Goal: Task Accomplishment & Management: Use online tool/utility

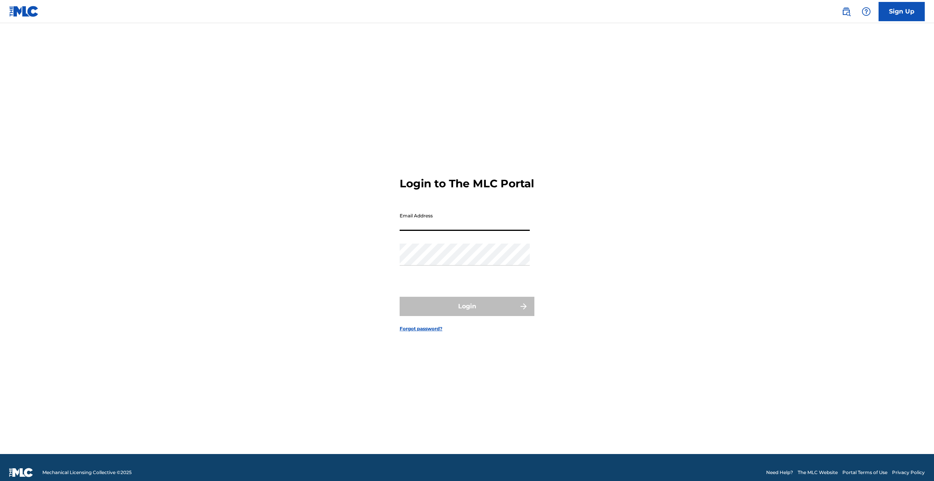
type input "[EMAIL_ADDRESS][DOMAIN_NAME]"
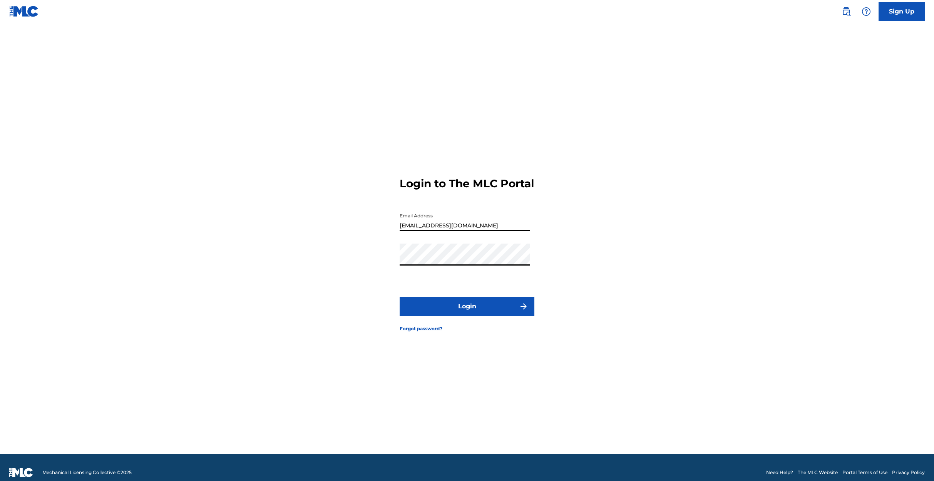
click at [463, 313] on button "Login" at bounding box center [467, 306] width 135 height 19
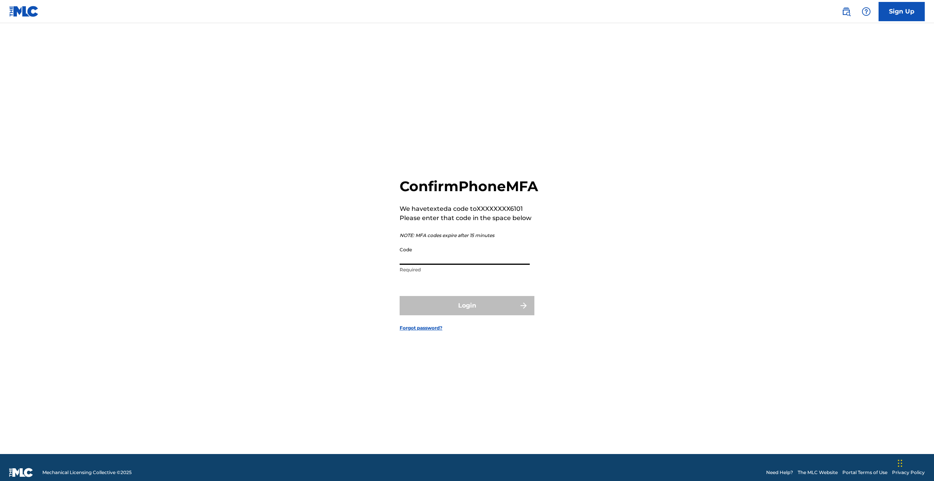
click at [440, 265] on input "Code" at bounding box center [465, 254] width 130 height 22
type input "162244"
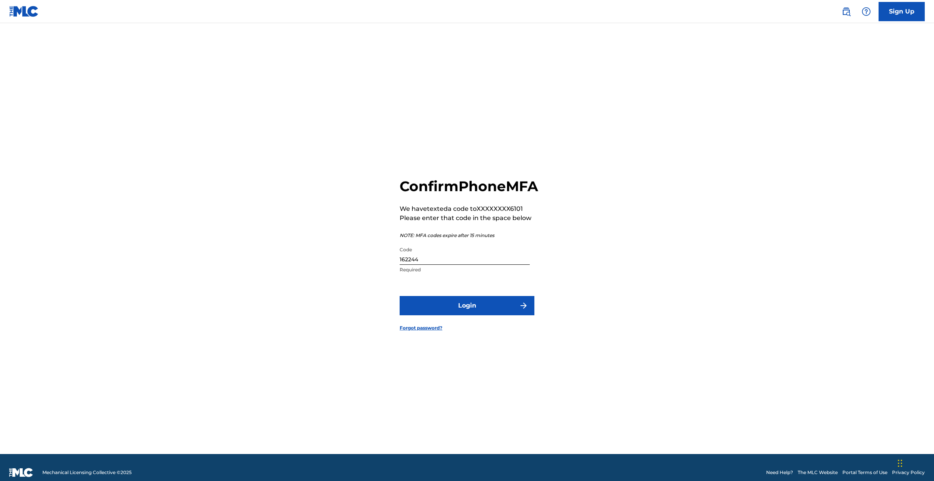
click at [464, 312] on button "Login" at bounding box center [467, 305] width 135 height 19
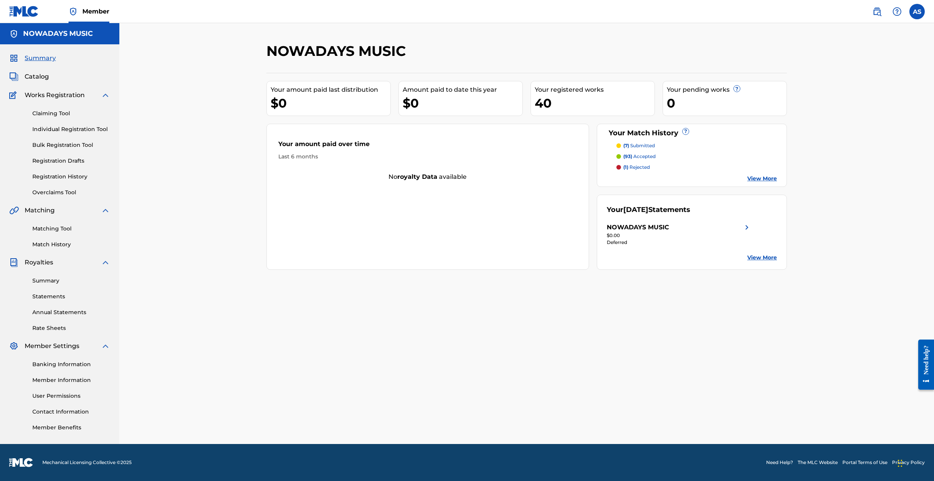
click at [54, 228] on link "Matching Tool" at bounding box center [71, 229] width 78 height 8
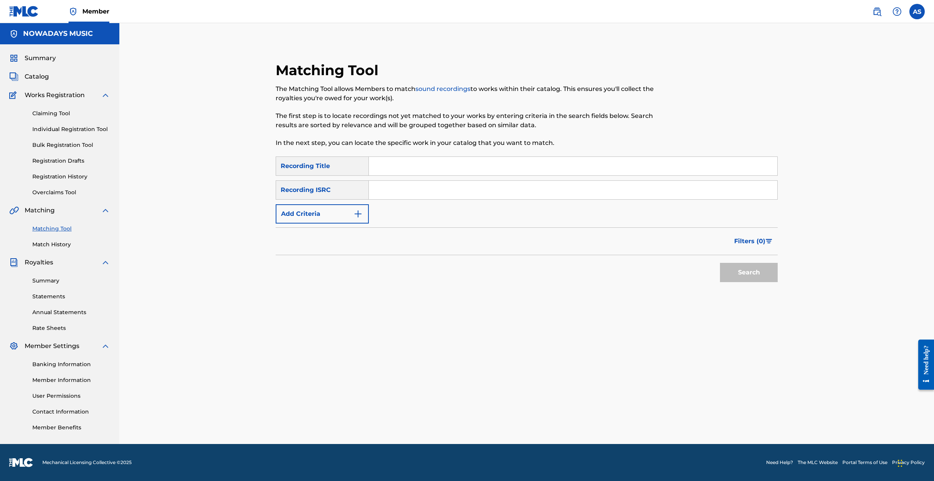
click at [383, 166] on input "Search Form" at bounding box center [573, 166] width 409 height 18
type input "acid house"
click at [359, 212] on img "Search Form" at bounding box center [358, 213] width 9 height 9
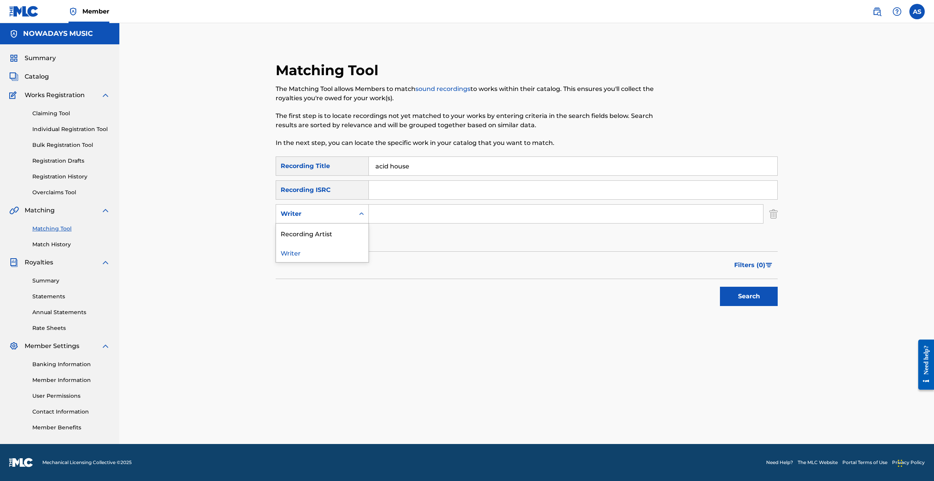
click at [361, 211] on icon "Search Form" at bounding box center [362, 214] width 8 height 8
click at [335, 233] on div "Recording Artist" at bounding box center [322, 232] width 92 height 19
click at [385, 214] on input "Search Form" at bounding box center [566, 213] width 394 height 18
type input "wayne williams"
click at [746, 294] on button "Search" at bounding box center [749, 295] width 58 height 19
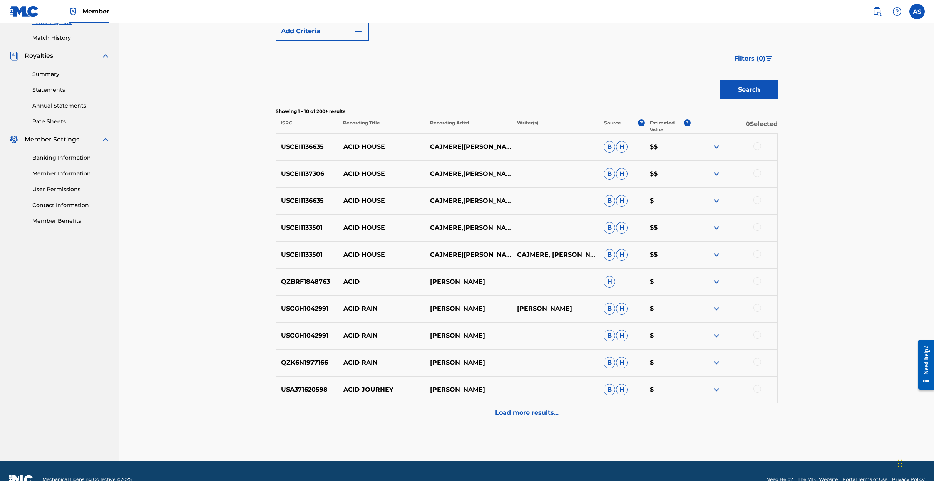
scroll to position [211, 0]
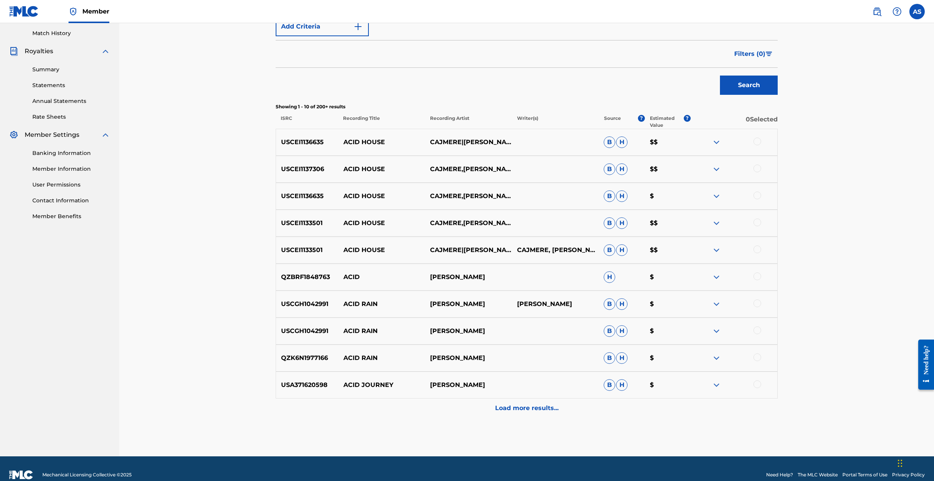
click at [716, 142] on img at bounding box center [716, 141] width 9 height 9
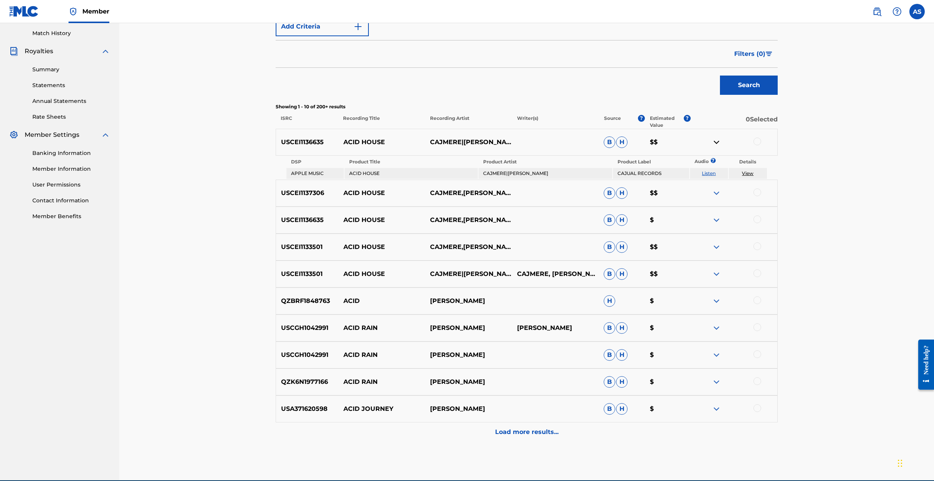
click at [716, 142] on img at bounding box center [716, 141] width 9 height 9
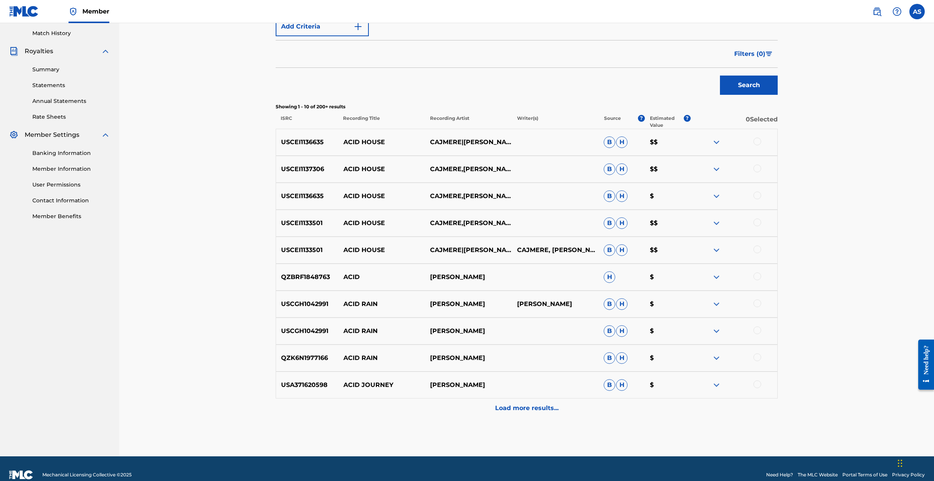
click at [718, 168] on img at bounding box center [716, 168] width 9 height 9
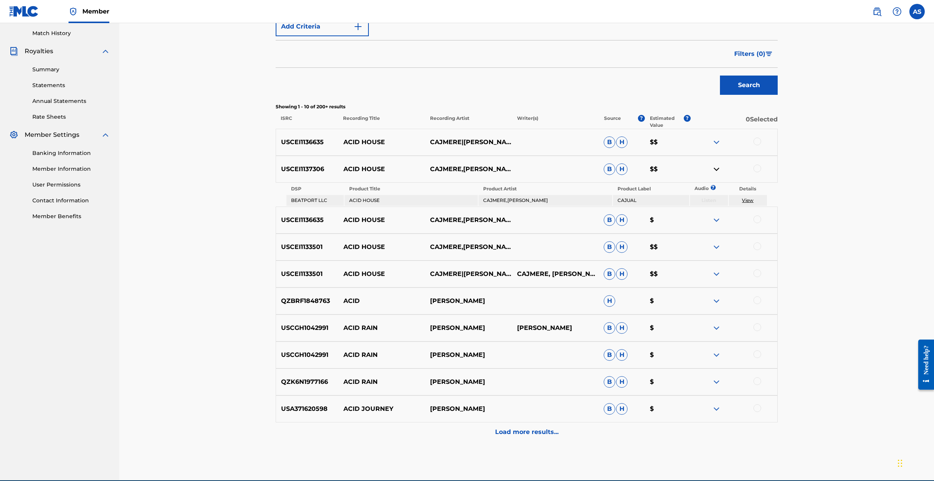
click at [718, 168] on img at bounding box center [716, 168] width 9 height 9
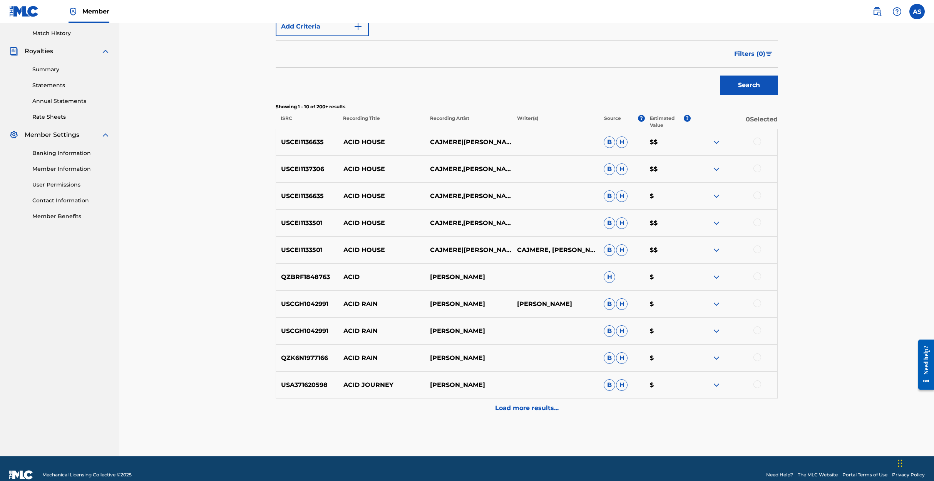
click at [717, 169] on img at bounding box center [716, 168] width 9 height 9
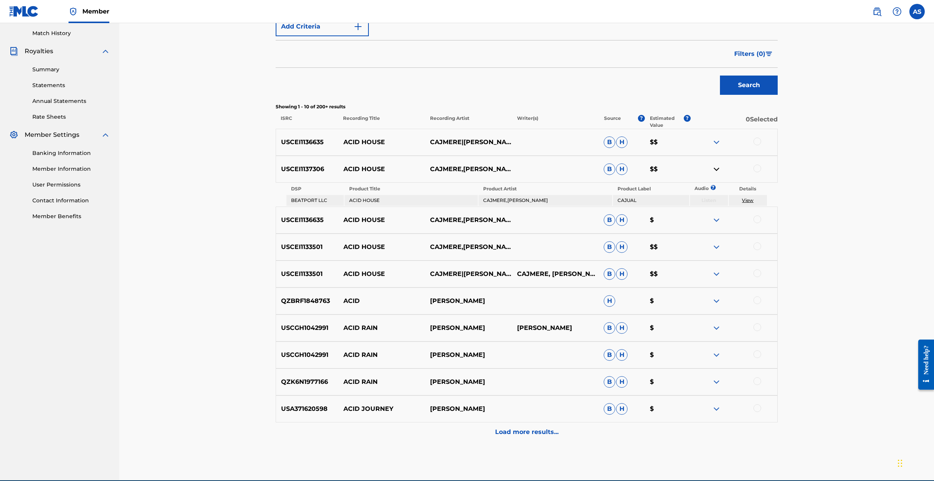
click at [714, 171] on img at bounding box center [716, 168] width 9 height 9
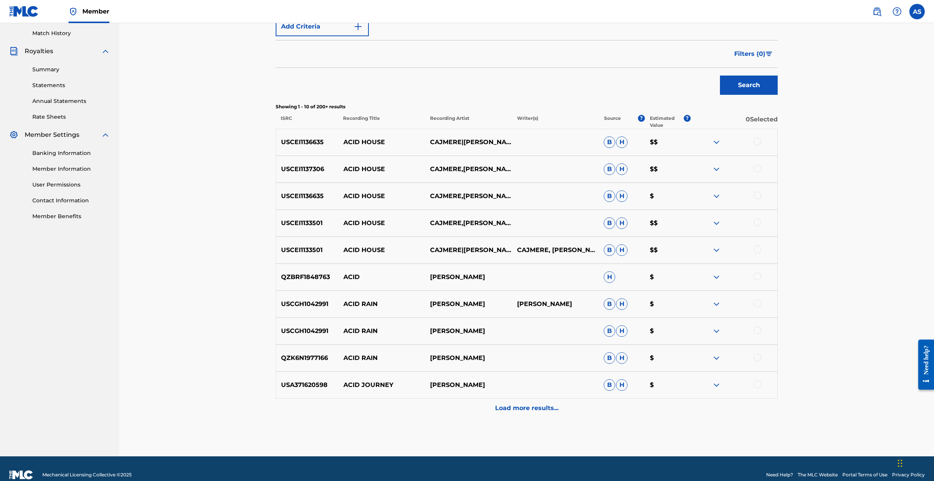
click at [716, 194] on img at bounding box center [716, 195] width 9 height 9
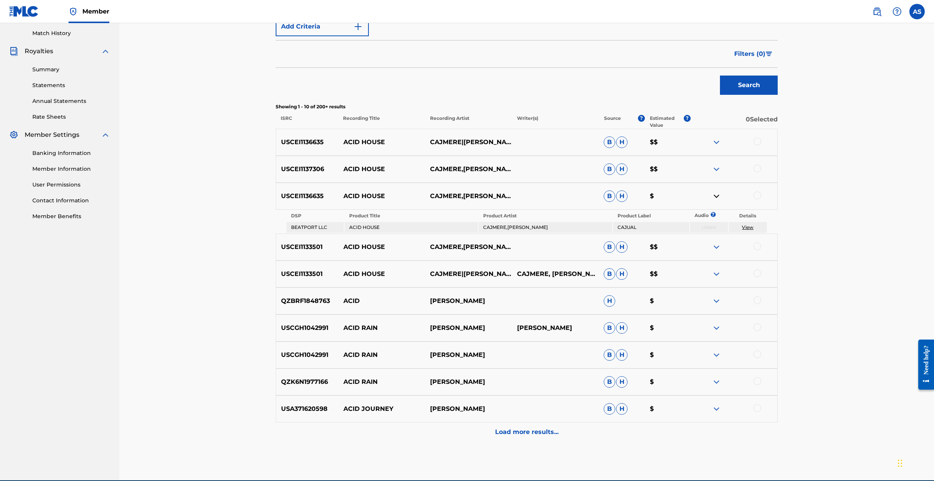
click at [716, 195] on img at bounding box center [716, 195] width 9 height 9
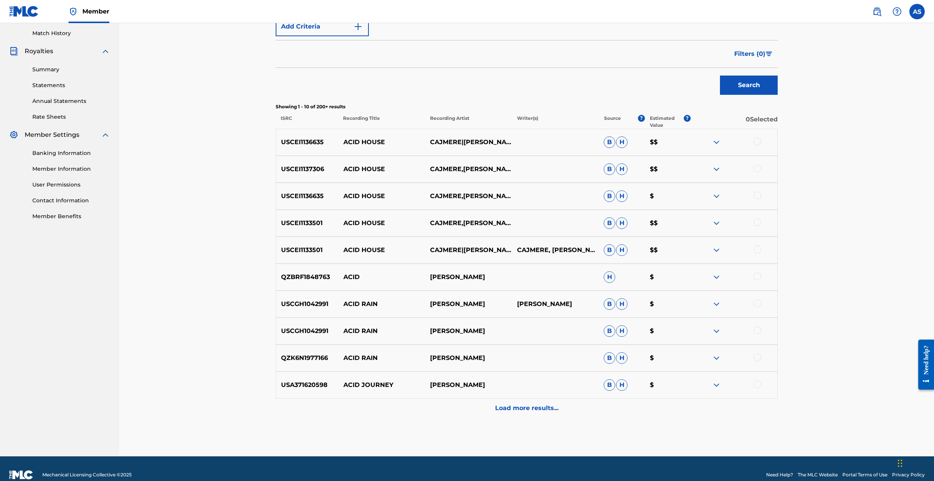
click at [714, 222] on img at bounding box center [716, 222] width 9 height 9
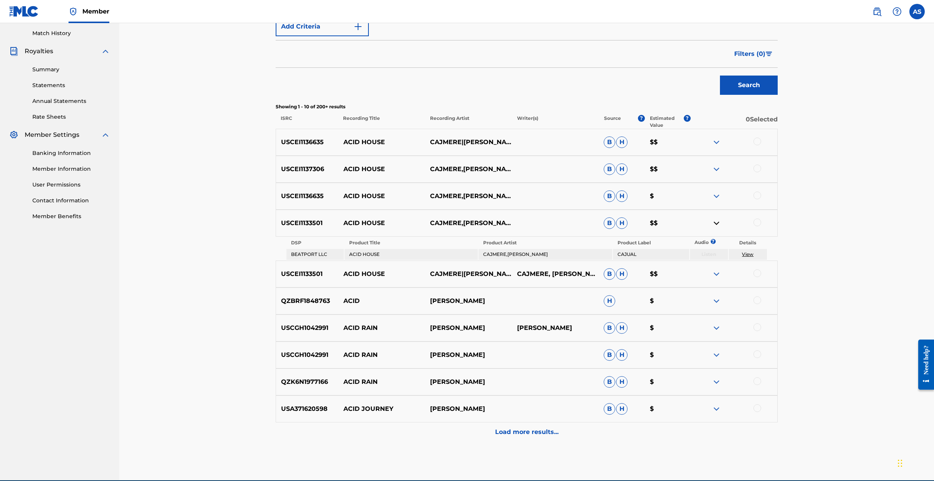
click at [714, 222] on img at bounding box center [716, 222] width 9 height 9
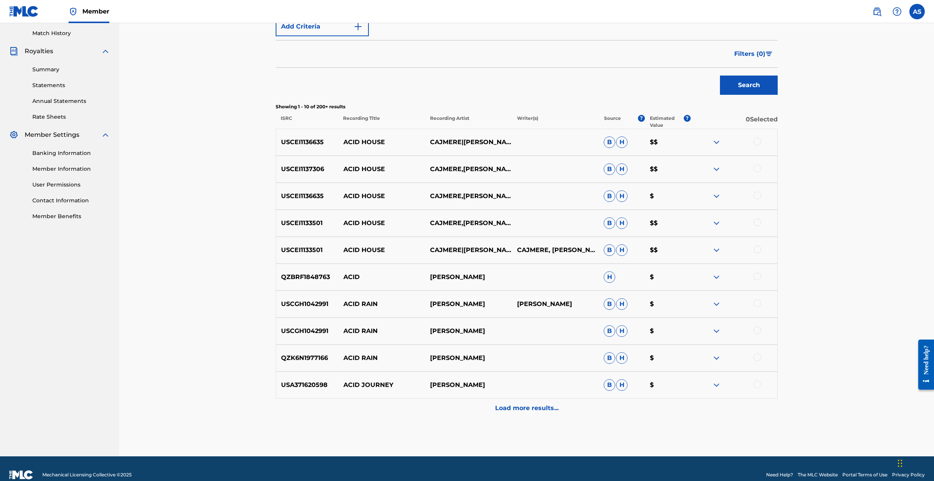
click at [717, 248] on img at bounding box center [716, 249] width 9 height 9
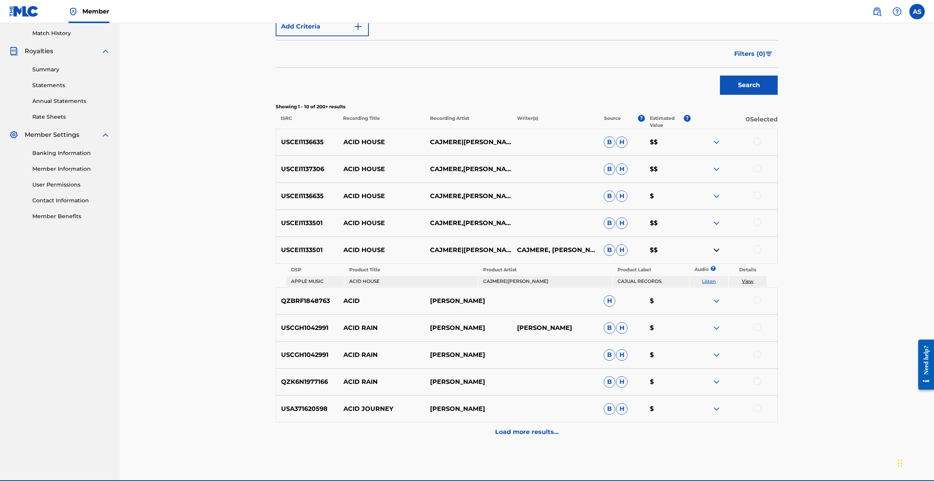
click at [717, 249] on img at bounding box center [716, 249] width 9 height 9
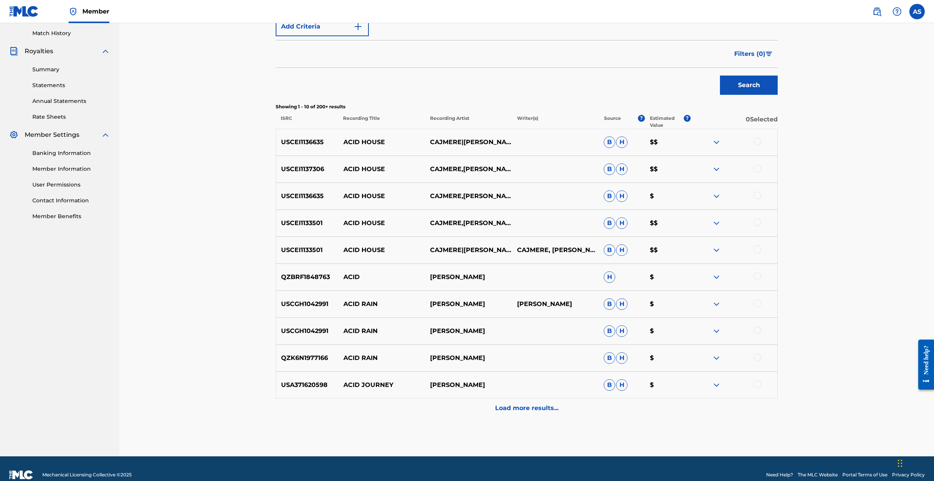
click at [717, 141] on img at bounding box center [716, 141] width 9 height 9
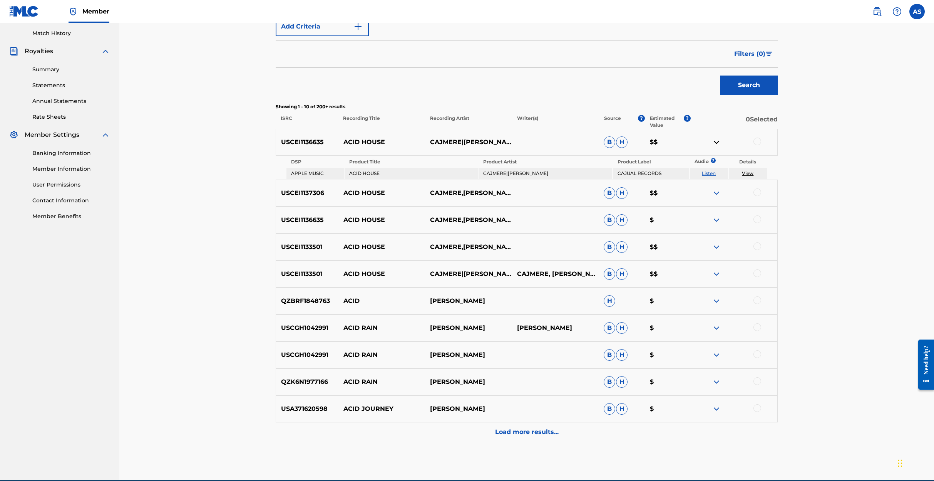
click at [716, 141] on img at bounding box center [716, 141] width 9 height 9
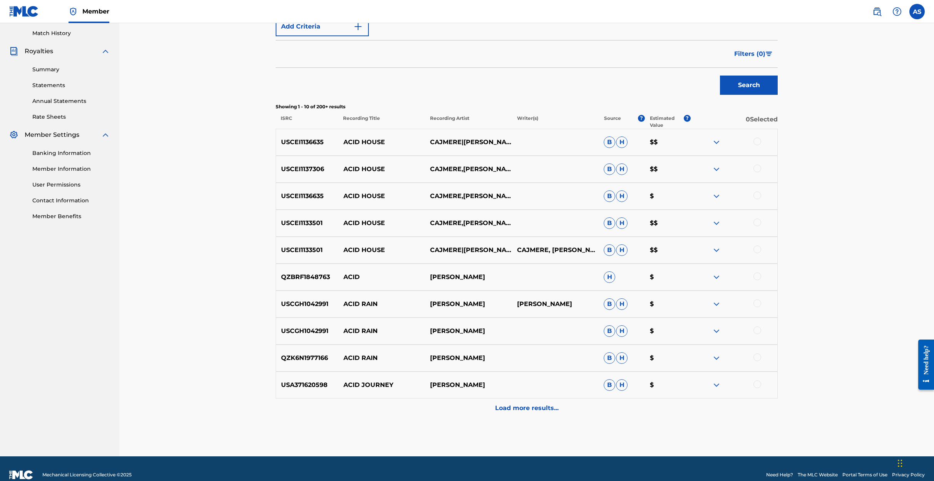
click at [716, 141] on img at bounding box center [716, 141] width 9 height 9
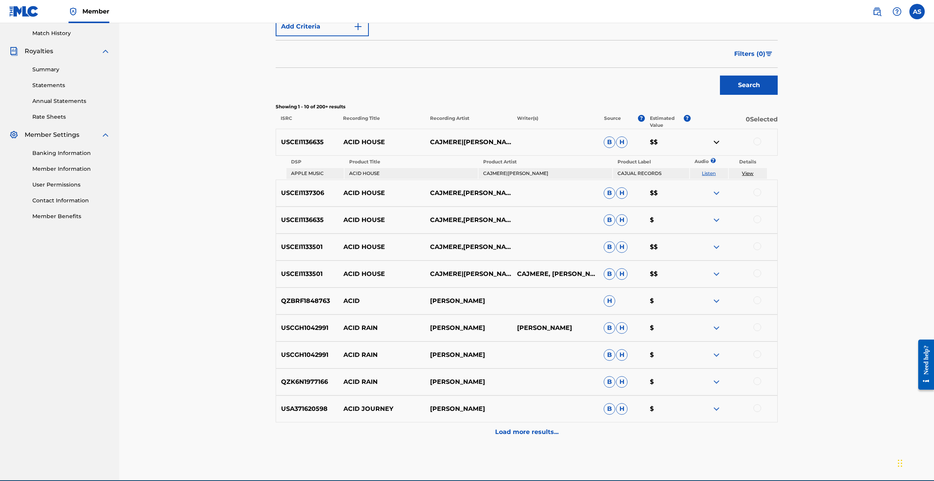
click at [716, 142] on img at bounding box center [716, 141] width 9 height 9
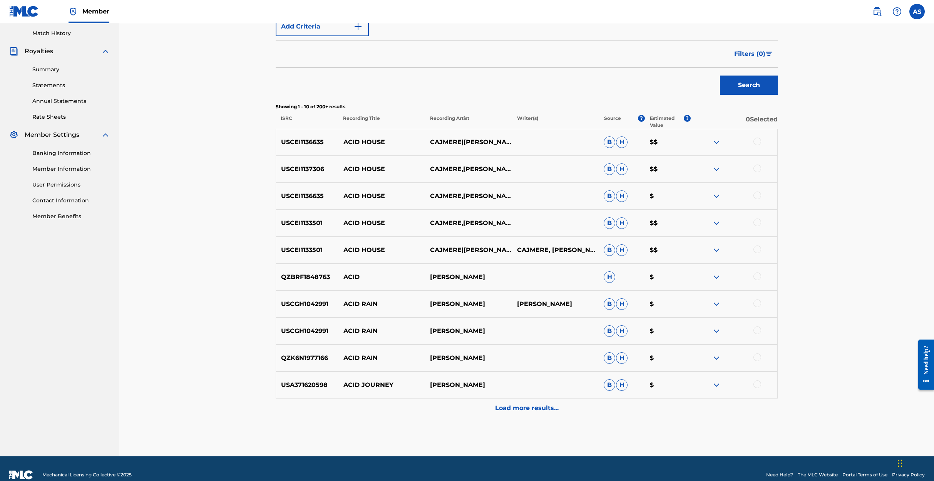
click at [716, 169] on img at bounding box center [716, 168] width 9 height 9
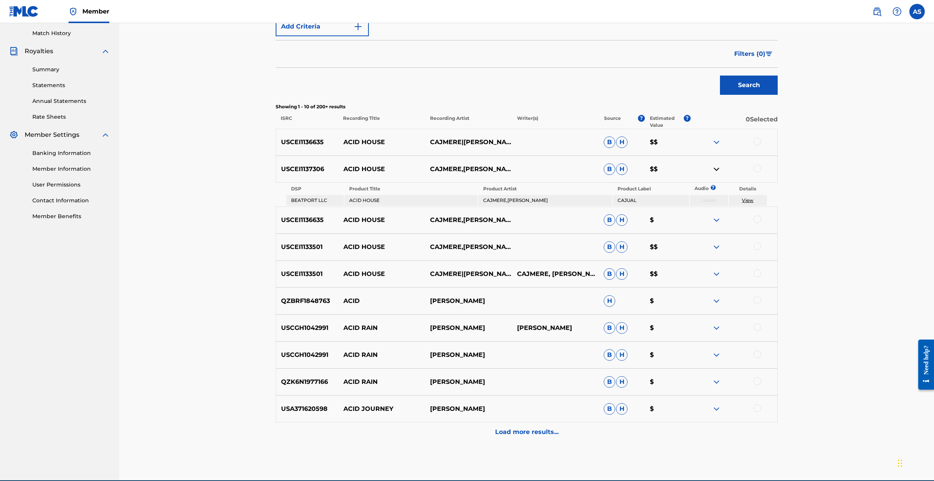
click at [715, 168] on img at bounding box center [716, 168] width 9 height 9
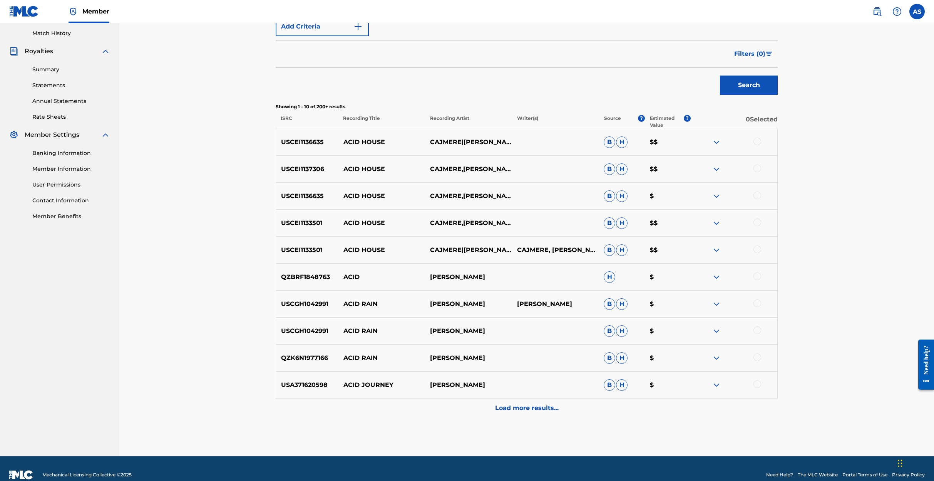
click at [715, 168] on img at bounding box center [716, 168] width 9 height 9
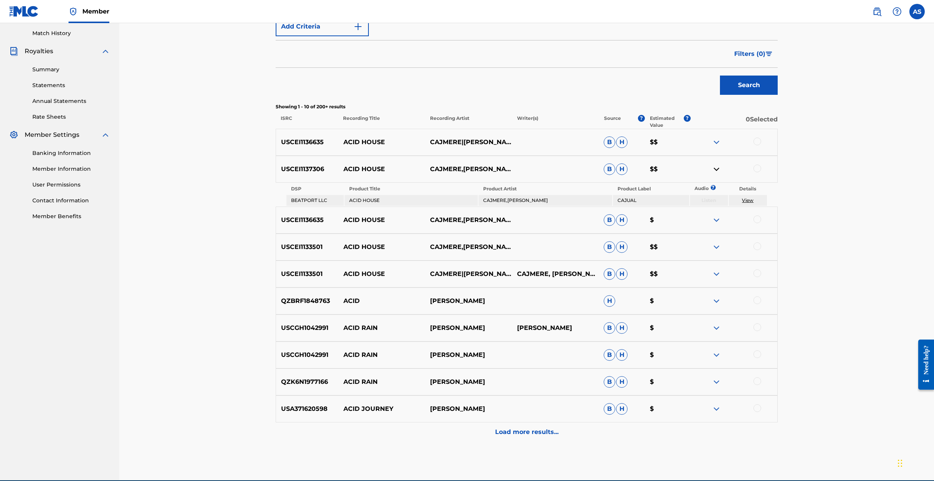
click at [715, 168] on img at bounding box center [716, 168] width 9 height 9
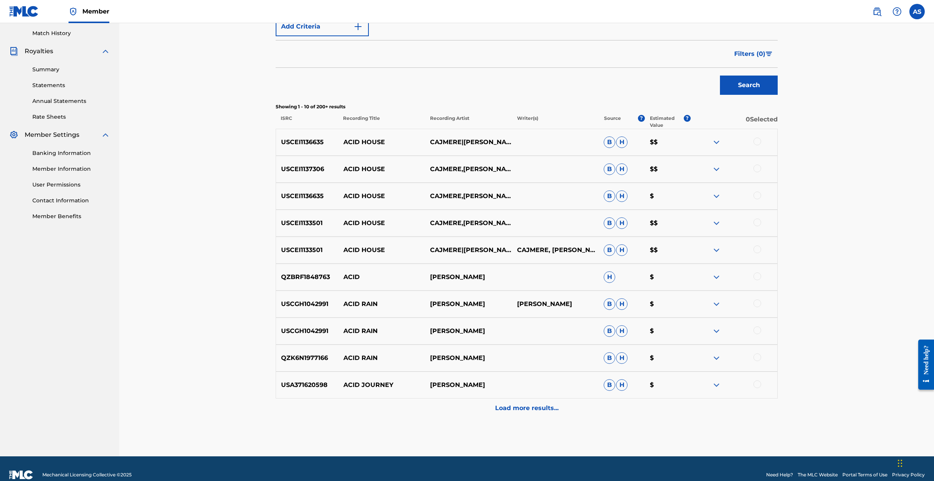
click at [716, 194] on img at bounding box center [716, 195] width 9 height 9
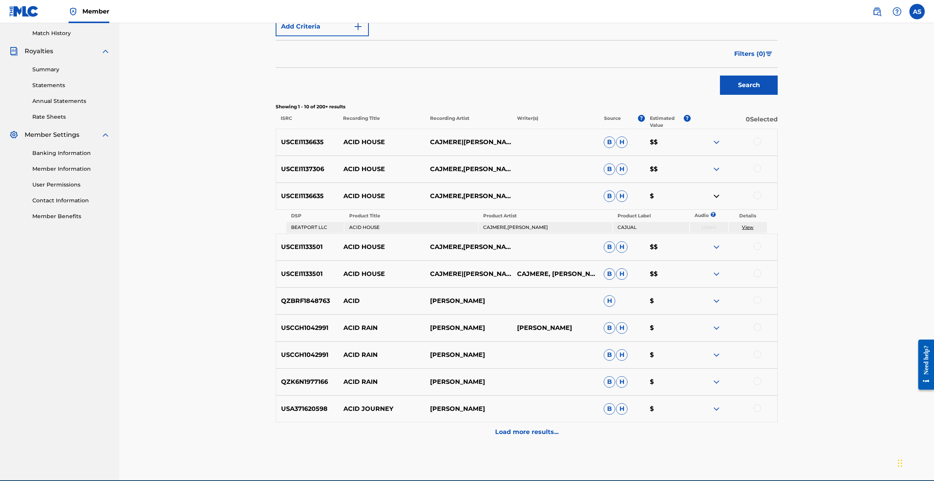
click at [716, 194] on img at bounding box center [716, 195] width 9 height 9
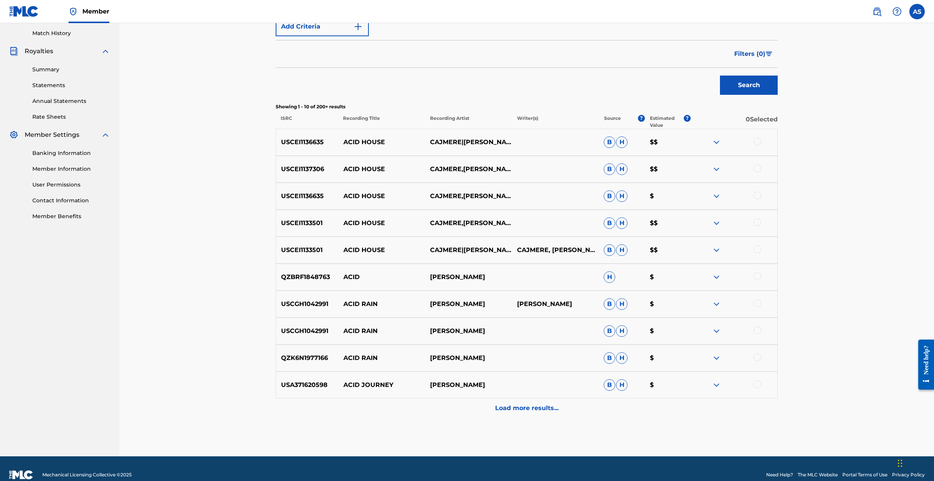
click at [715, 223] on img at bounding box center [716, 222] width 9 height 9
